Goal: Complete application form: Complete application form

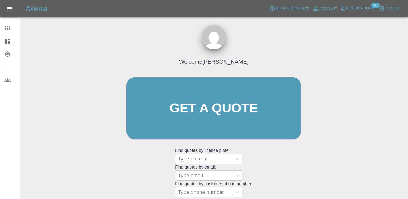
click at [204, 160] on div at bounding box center [204, 159] width 52 height 8
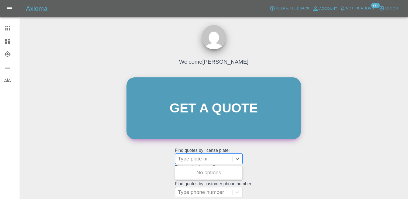
click at [217, 124] on link "Get a quote" at bounding box center [214, 108] width 175 height 62
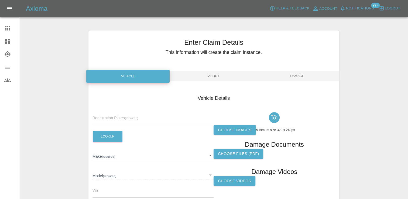
click at [131, 120] on input "text" at bounding box center [153, 121] width 121 height 8
paste input "YH75KFP"
type input "YH75KFP"
click at [114, 136] on button "Lookup" at bounding box center [108, 136] width 30 height 11
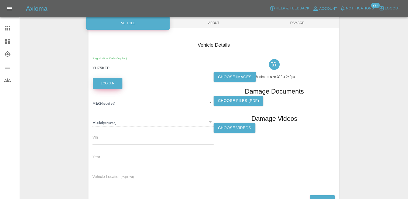
scroll to position [81, 0]
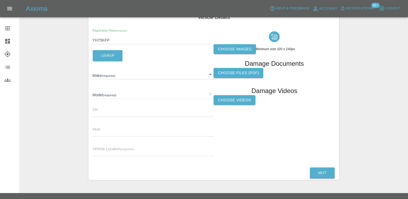
type input "BYD"
type input "SEAL U BOOST"
type input "2025"
click at [149, 155] on input "text" at bounding box center [153, 152] width 121 height 8
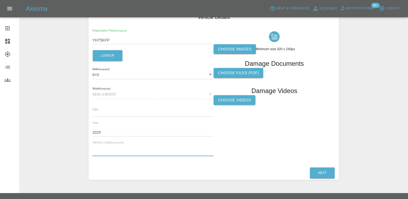
click at [235, 52] on label "Choose images" at bounding box center [235, 49] width 42 height 10
click at [0, 0] on input "Choose images" at bounding box center [0, 0] width 0 height 0
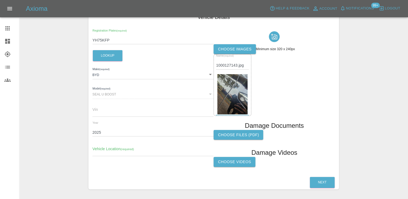
click at [141, 152] on input "text" at bounding box center [153, 152] width 121 height 8
paste input "[STREET_ADDRESS][PERSON_NAME]"
type input "[STREET_ADDRESS][PERSON_NAME]"
click at [326, 183] on button "Next" at bounding box center [322, 182] width 25 height 11
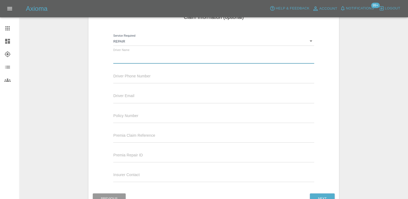
click at [139, 56] on input "text" at bounding box center [213, 60] width 201 height 8
paste input "[PERSON_NAME]"
paste input "07810601524"
drag, startPoint x: 161, startPoint y: 60, endPoint x: 132, endPoint y: 61, distance: 29.2
click at [132, 61] on input "[PERSON_NAME] 07810601524" at bounding box center [213, 60] width 201 height 8
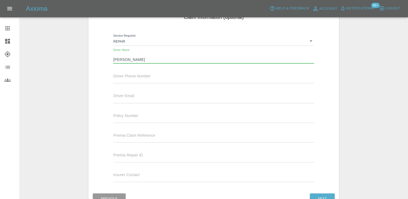
type input "[PERSON_NAME]"
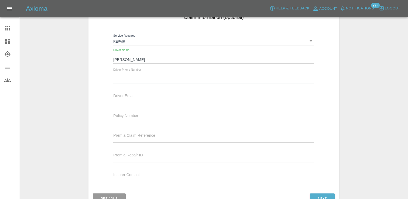
paste input "07810601524"
type input "07810601524"
click at [143, 99] on input "text" at bounding box center [213, 99] width 201 height 8
paste input "[EMAIL_ADDRESS][DOMAIN_NAME]"
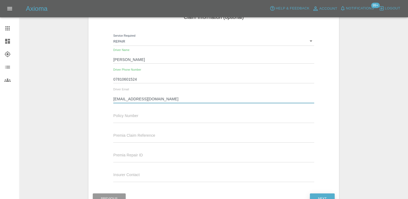
type input "[EMAIL_ADDRESS][DOMAIN_NAME]"
click at [323, 195] on button "Next" at bounding box center [322, 199] width 25 height 11
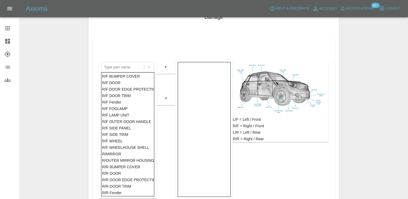
scroll to position [219, 0]
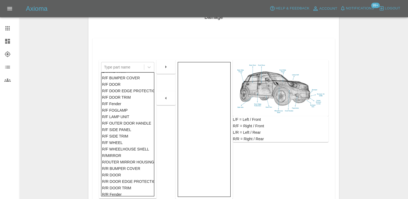
click at [128, 84] on div "R/F DOOR" at bounding box center [127, 84] width 51 height 6
click at [164, 65] on icon "button" at bounding box center [166, 67] width 6 height 6
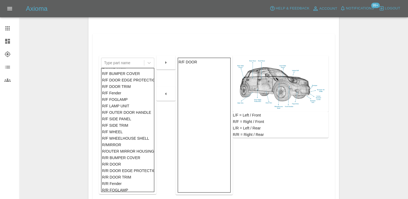
scroll to position [135, 0]
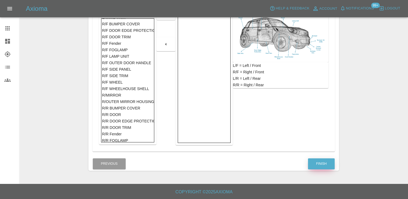
click at [318, 161] on button "Finish" at bounding box center [321, 163] width 27 height 11
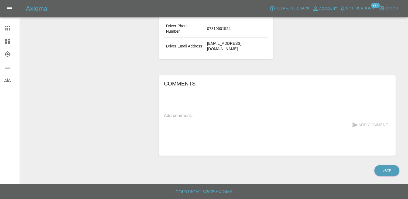
scroll to position [162, 0]
click at [184, 123] on div "Add Comment" at bounding box center [277, 125] width 226 height 10
click at [191, 115] on textarea at bounding box center [277, 116] width 226 height 6
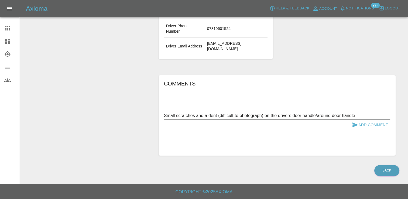
type textarea "Small scratches and a dent (difficult to photograph) on the drivers door handle…"
click at [363, 123] on button "Add Comment" at bounding box center [370, 125] width 40 height 10
